Goal: Task Accomplishment & Management: Manage account settings

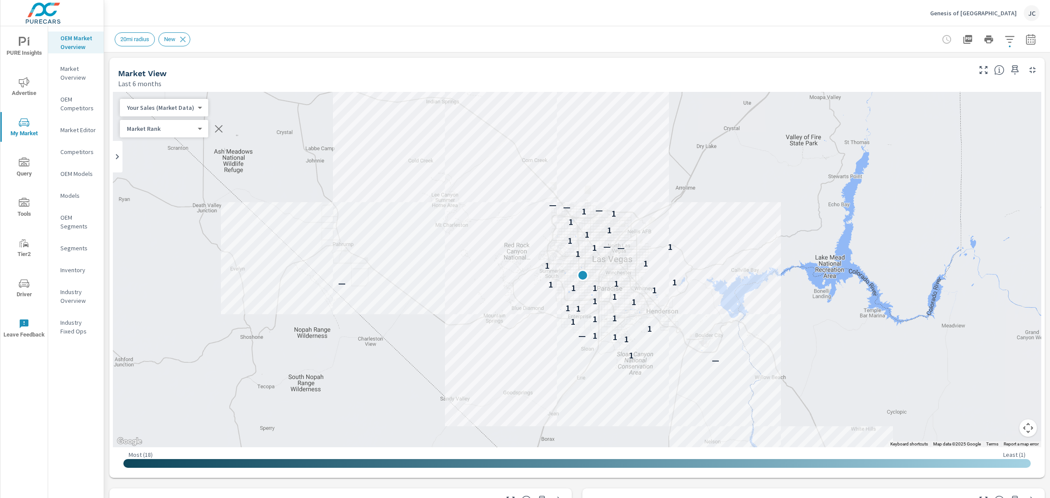
scroll to position [164, 0]
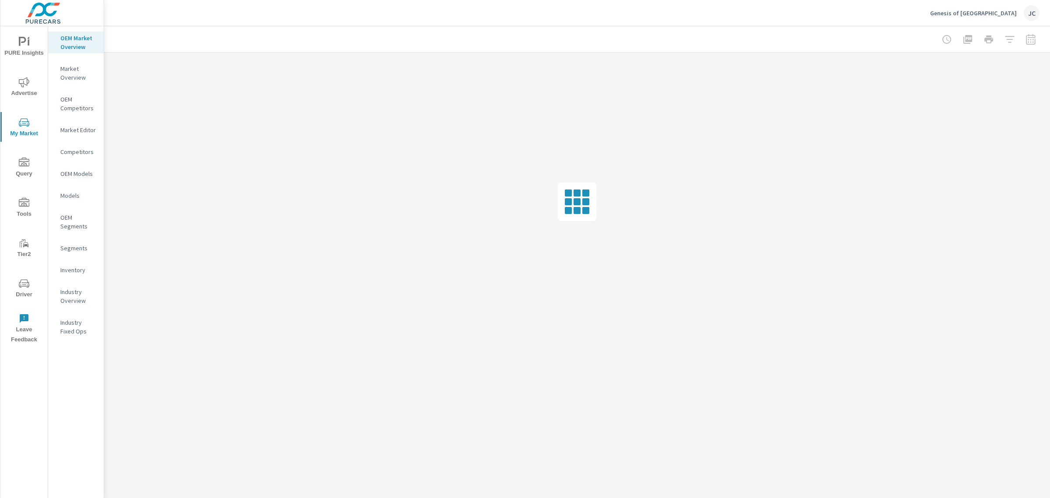
click at [996, 9] on p "Genesis of [GEOGRAPHIC_DATA]" at bounding box center [973, 13] width 87 height 8
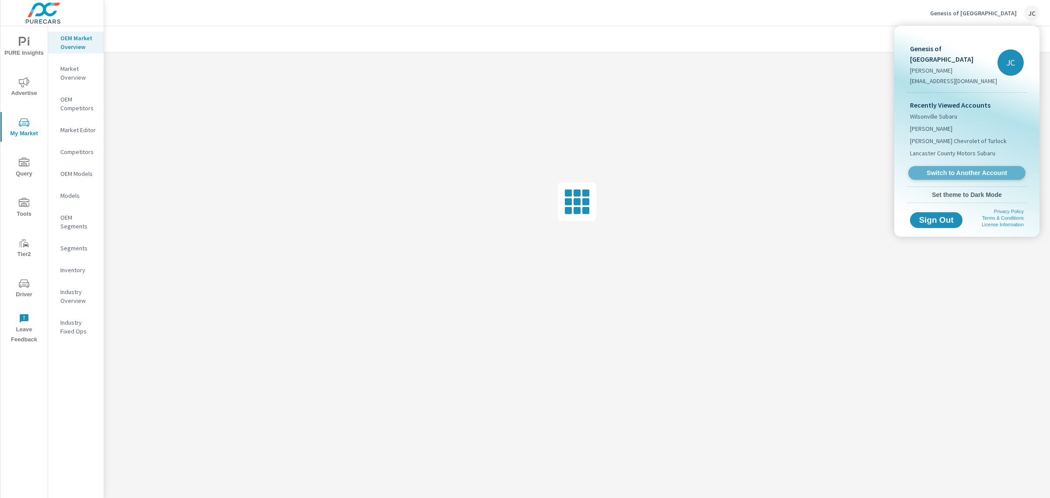
click at [956, 169] on span "Switch to Another Account" at bounding box center [966, 173] width 107 height 8
